Goal: Navigation & Orientation: Go to known website

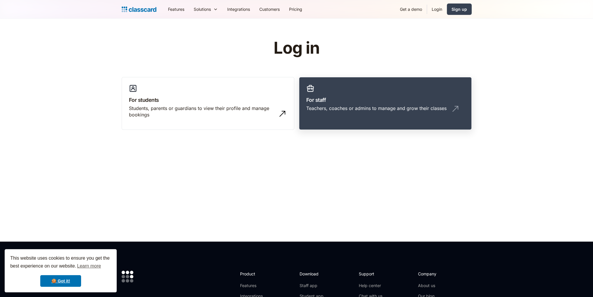
click at [389, 103] on h3 "For staff" at bounding box center [385, 100] width 158 height 8
click at [384, 111] on div "Teachers, coaches or admins to manage and grow their classes" at bounding box center [376, 108] width 140 height 6
